Goal: Task Accomplishment & Management: Manage account settings

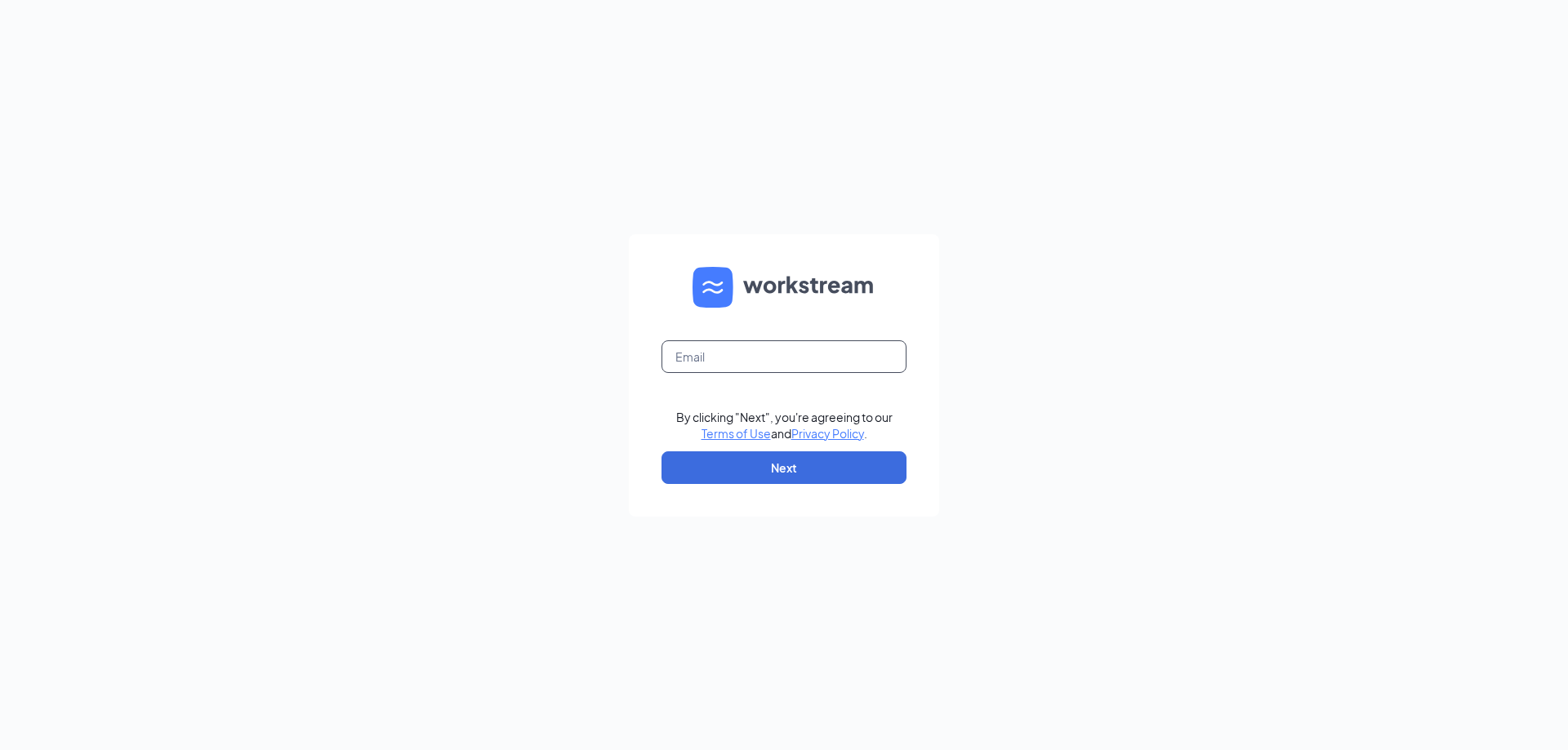
click at [779, 354] on input "text" at bounding box center [784, 356] width 245 height 32
type input "[EMAIL_ADDRESS][DOMAIN_NAME]"
click at [799, 466] on button "Next" at bounding box center [784, 467] width 245 height 32
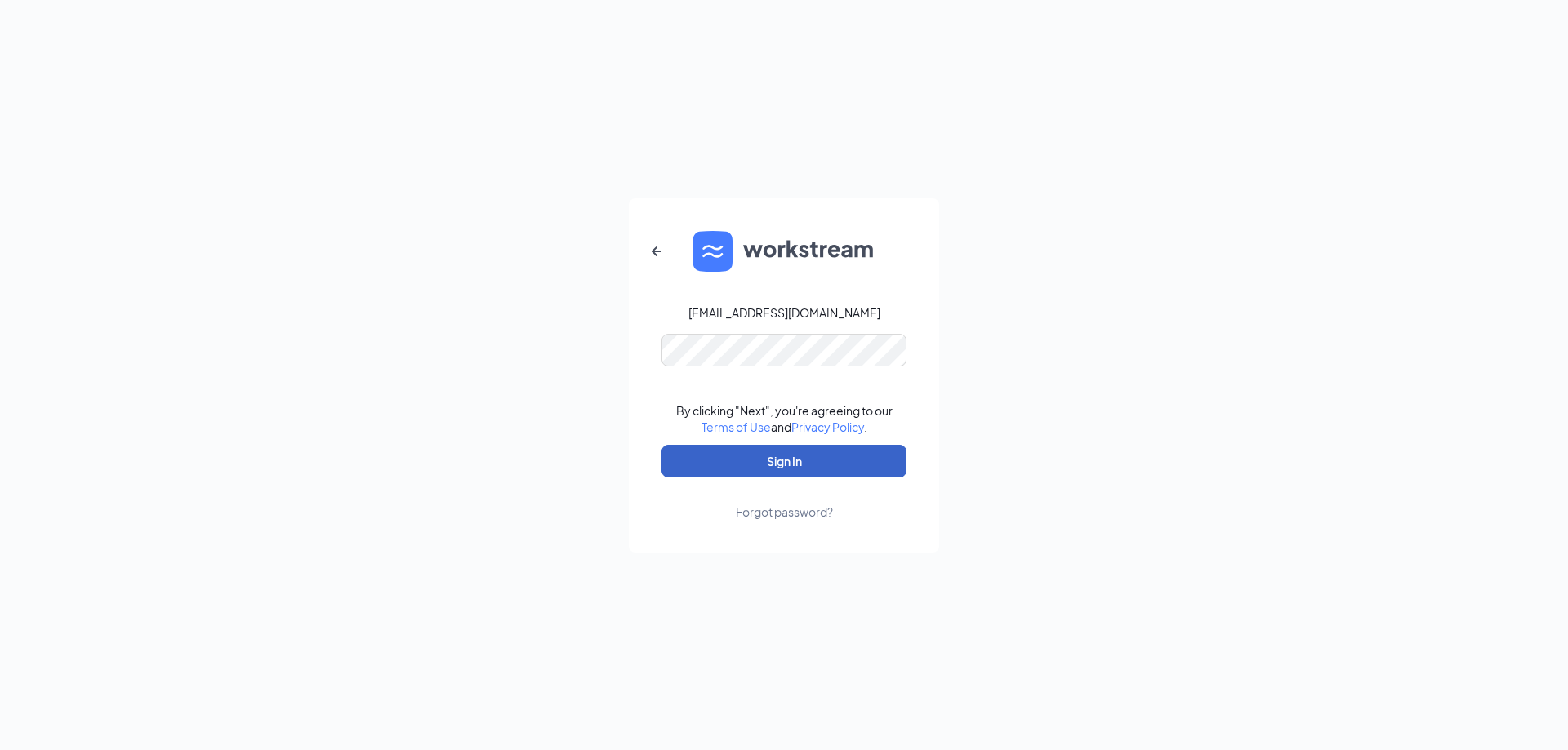
click at [797, 457] on button "Sign In" at bounding box center [784, 460] width 245 height 32
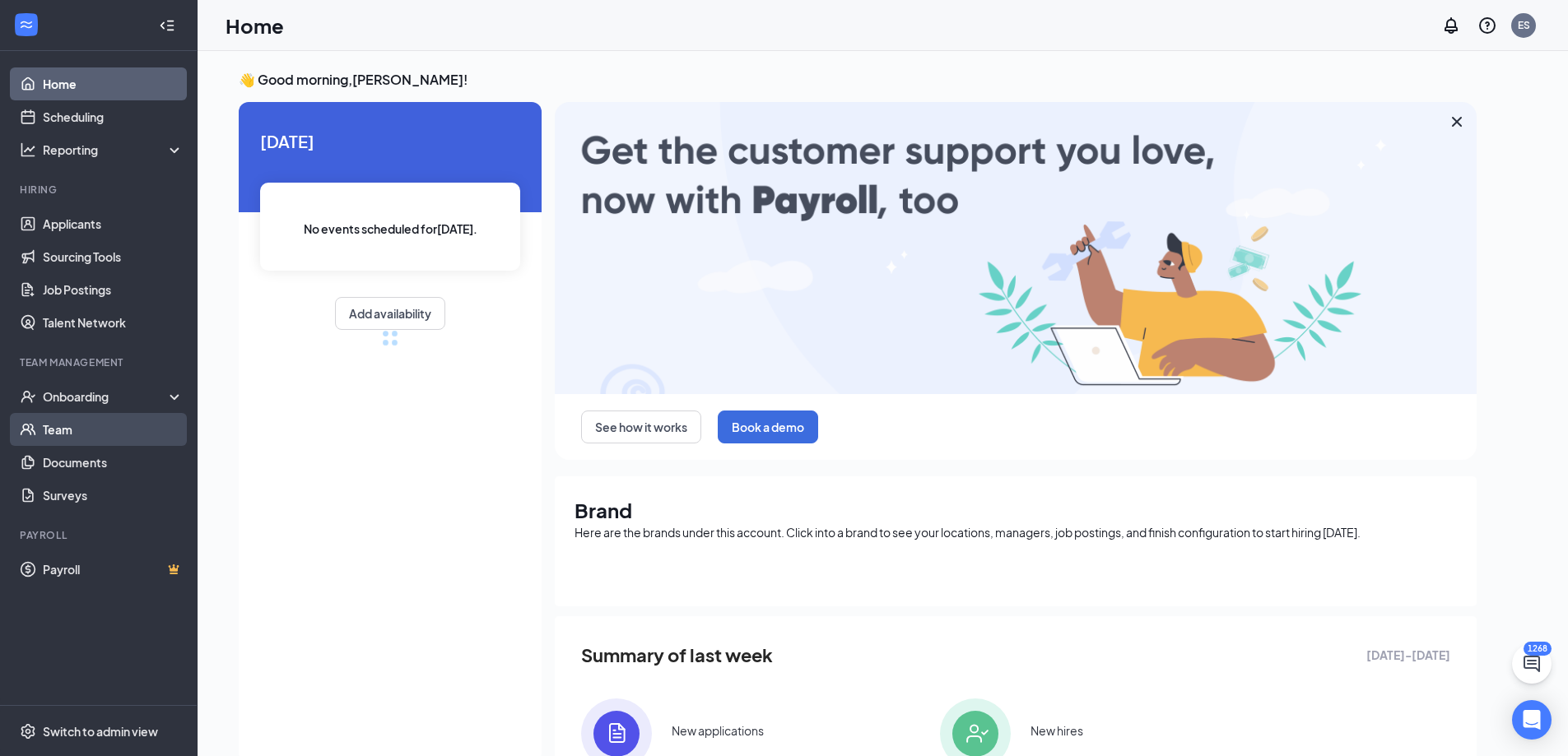
click at [100, 433] on link "Team" at bounding box center [113, 429] width 141 height 33
